Goal: Task Accomplishment & Management: Use online tool/utility

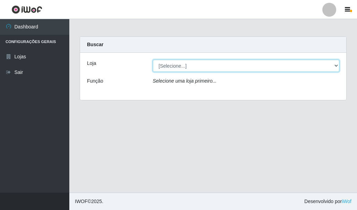
click at [178, 64] on select "[Selecione...] Hiper Queiroz - [GEOGRAPHIC_DATA]" at bounding box center [246, 66] width 187 height 12
select select "513"
click at [153, 60] on select "[Selecione...] Hiper Queiroz - [GEOGRAPHIC_DATA]" at bounding box center [246, 66] width 187 height 12
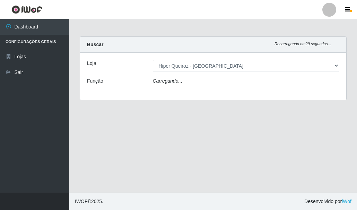
click at [178, 76] on div "Loja [Selecione...] Hiper Queiroz - Macau Função Carregando..." at bounding box center [213, 76] width 266 height 47
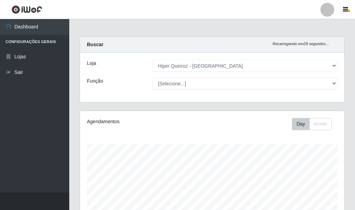
scroll to position [144, 264]
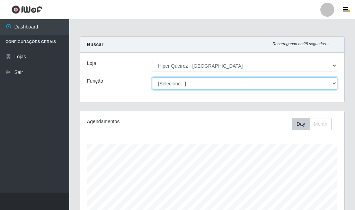
click at [175, 84] on select "[Selecione...] Embalador Embalador + Embalador ++" at bounding box center [244, 83] width 185 height 12
click at [152, 77] on select "[Selecione...] Embalador Embalador + Embalador ++" at bounding box center [244, 83] width 185 height 12
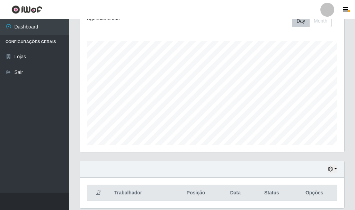
scroll to position [0, 0]
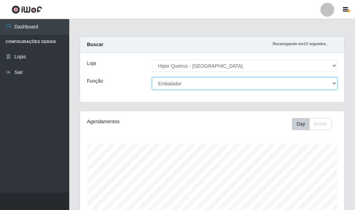
click at [185, 84] on select "[Selecione...] Embalador Embalador + Embalador ++" at bounding box center [244, 83] width 185 height 12
click at [152, 77] on select "[Selecione...] Embalador Embalador + Embalador ++" at bounding box center [244, 83] width 185 height 12
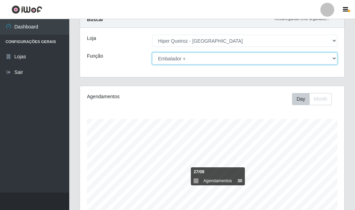
scroll to position [24, 0]
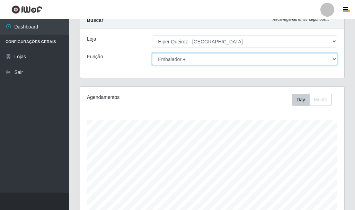
click at [201, 59] on select "[Selecione...] Embalador Embalador + Embalador ++" at bounding box center [244, 59] width 185 height 12
click at [152, 53] on select "[Selecione...] Embalador Embalador + Embalador ++" at bounding box center [244, 59] width 185 height 12
click at [197, 62] on select "[Selecione...] Embalador Embalador + Embalador ++" at bounding box center [244, 59] width 185 height 12
click at [152, 53] on select "[Selecione...] Embalador Embalador + Embalador ++" at bounding box center [244, 59] width 185 height 12
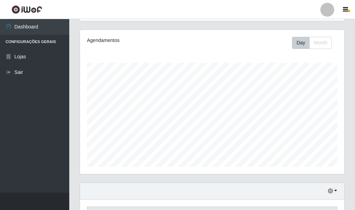
scroll to position [0, 0]
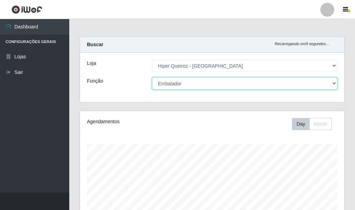
click at [194, 82] on select "[Selecione...] Embalador Embalador + Embalador ++" at bounding box center [244, 83] width 185 height 12
select select "70"
click at [152, 77] on select "[Selecione...] Embalador Embalador + Embalador ++" at bounding box center [244, 83] width 185 height 12
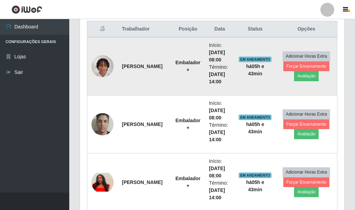
scroll to position [232, 0]
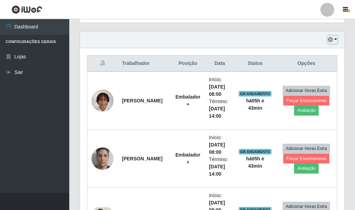
click at [334, 43] on button "button" at bounding box center [333, 40] width 10 height 8
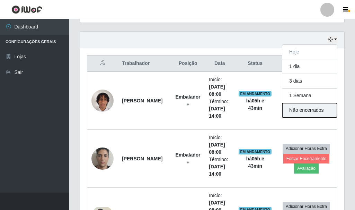
click at [303, 111] on button "Não encerrados" at bounding box center [309, 110] width 55 height 14
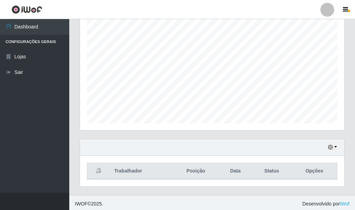
scroll to position [127, 0]
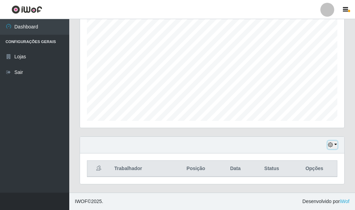
click at [332, 144] on icon "button" at bounding box center [330, 144] width 5 height 5
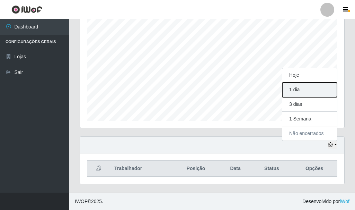
click at [310, 90] on button "1 dia" at bounding box center [309, 89] width 55 height 15
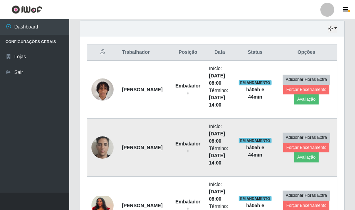
scroll to position [231, 0]
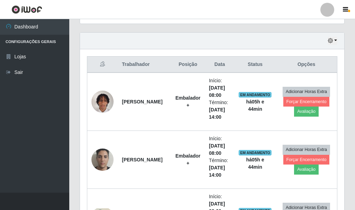
click at [101, 64] on icon at bounding box center [102, 63] width 5 height 5
click at [349, 6] on button "button" at bounding box center [346, 10] width 17 height 10
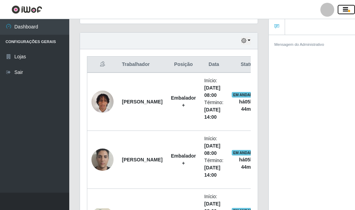
scroll to position [346246, 346212]
click at [329, 14] on div at bounding box center [327, 10] width 14 height 14
click at [213, 36] on div "Hoje 1 dia 3 dias 1 Semana Não encerrados" at bounding box center [169, 41] width 178 height 17
click at [244, 43] on icon "button" at bounding box center [243, 40] width 5 height 5
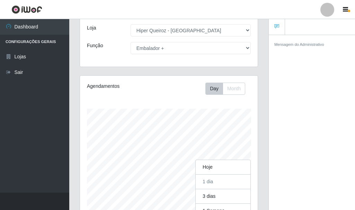
scroll to position [23, 0]
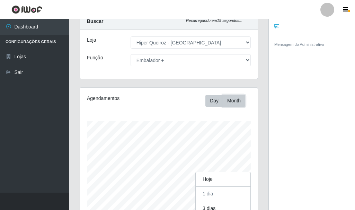
click at [240, 98] on button "Month" at bounding box center [234, 101] width 23 height 12
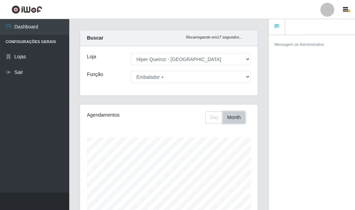
scroll to position [0, 0]
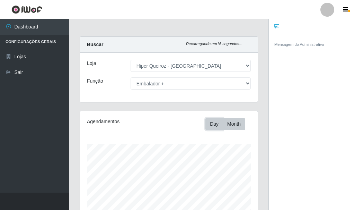
click at [212, 118] on button "Day" at bounding box center [214, 124] width 18 height 12
